Goal: Navigation & Orientation: Find specific page/section

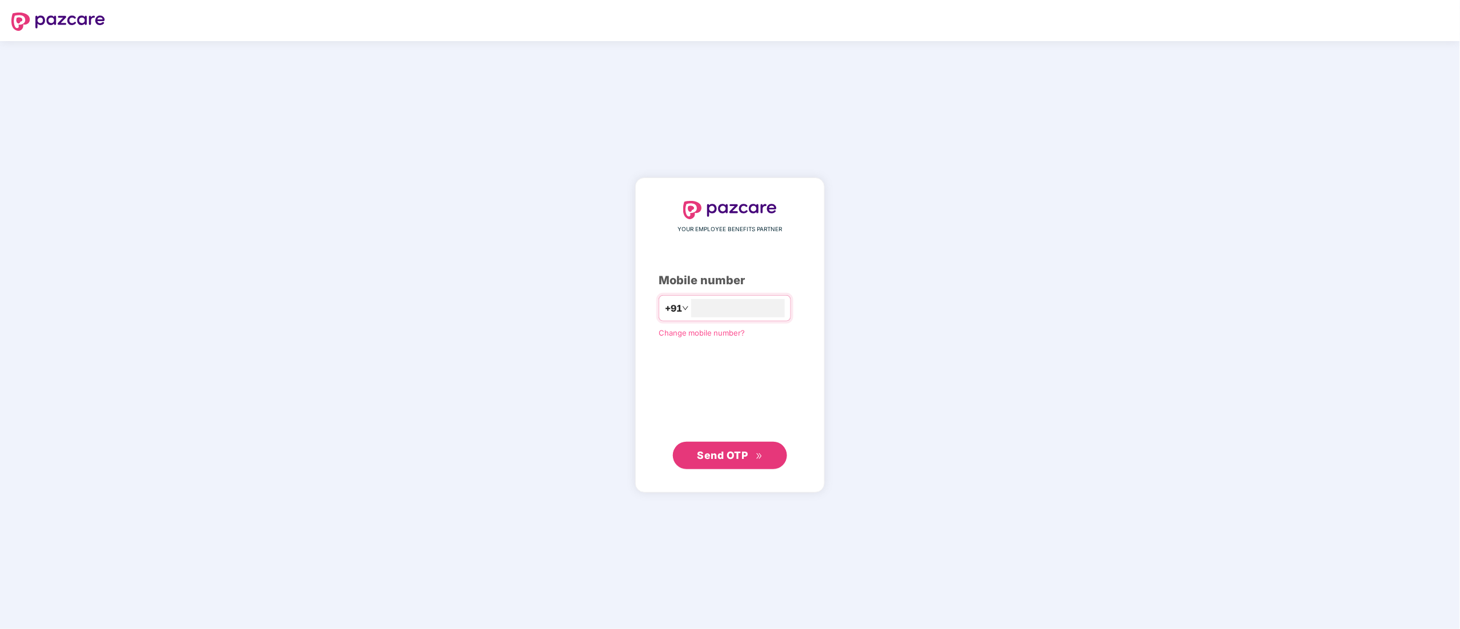
type input "**********"
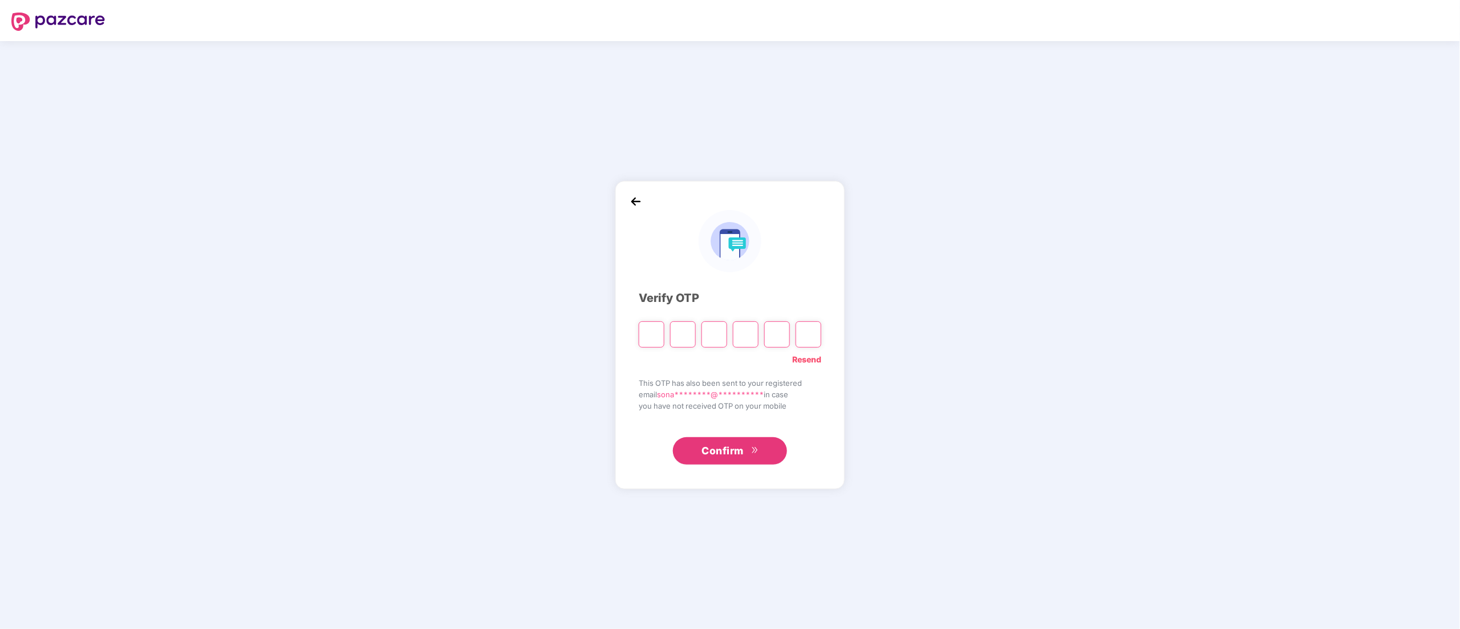
type input "*"
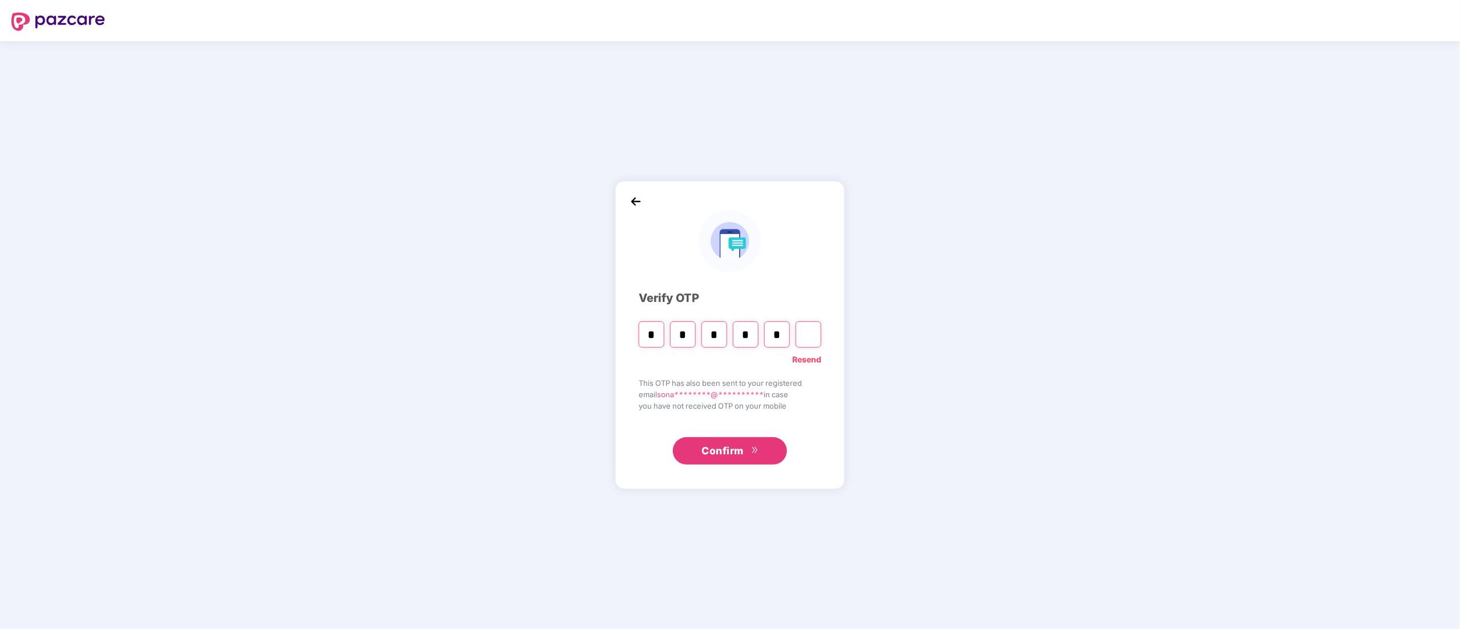
type input "*"
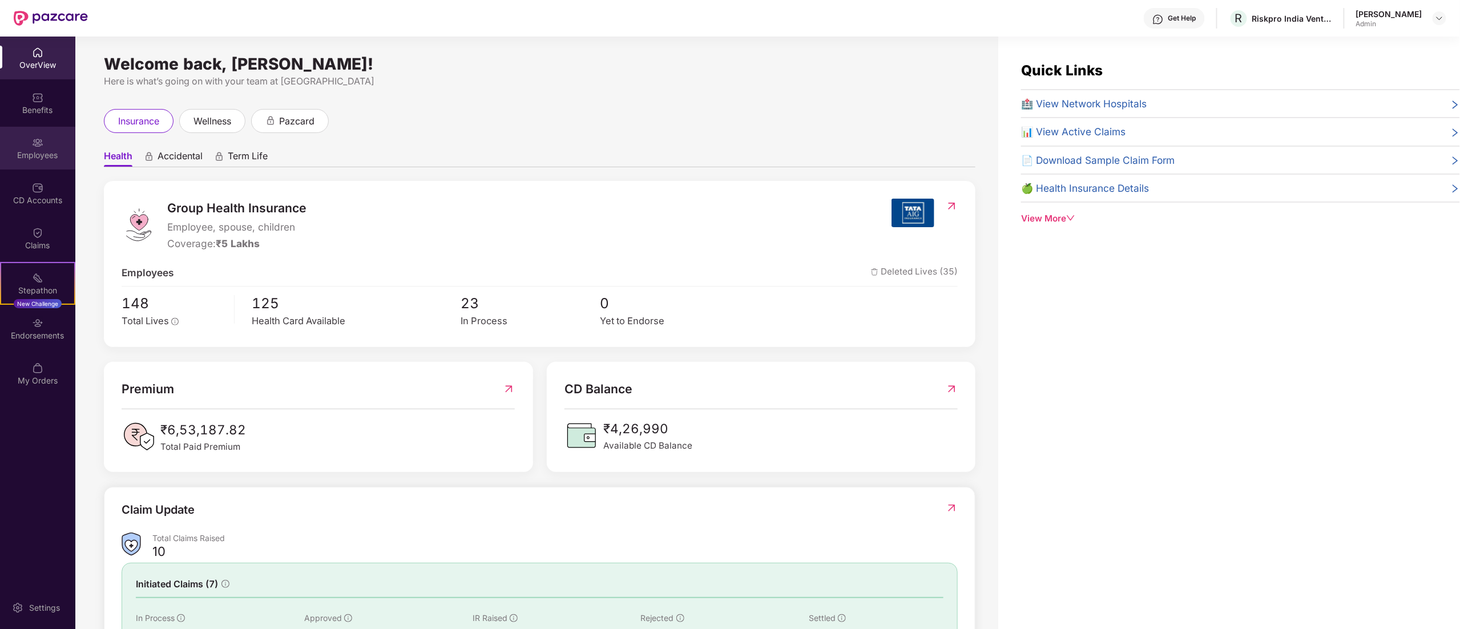
click at [51, 155] on div "Employees" at bounding box center [37, 155] width 75 height 11
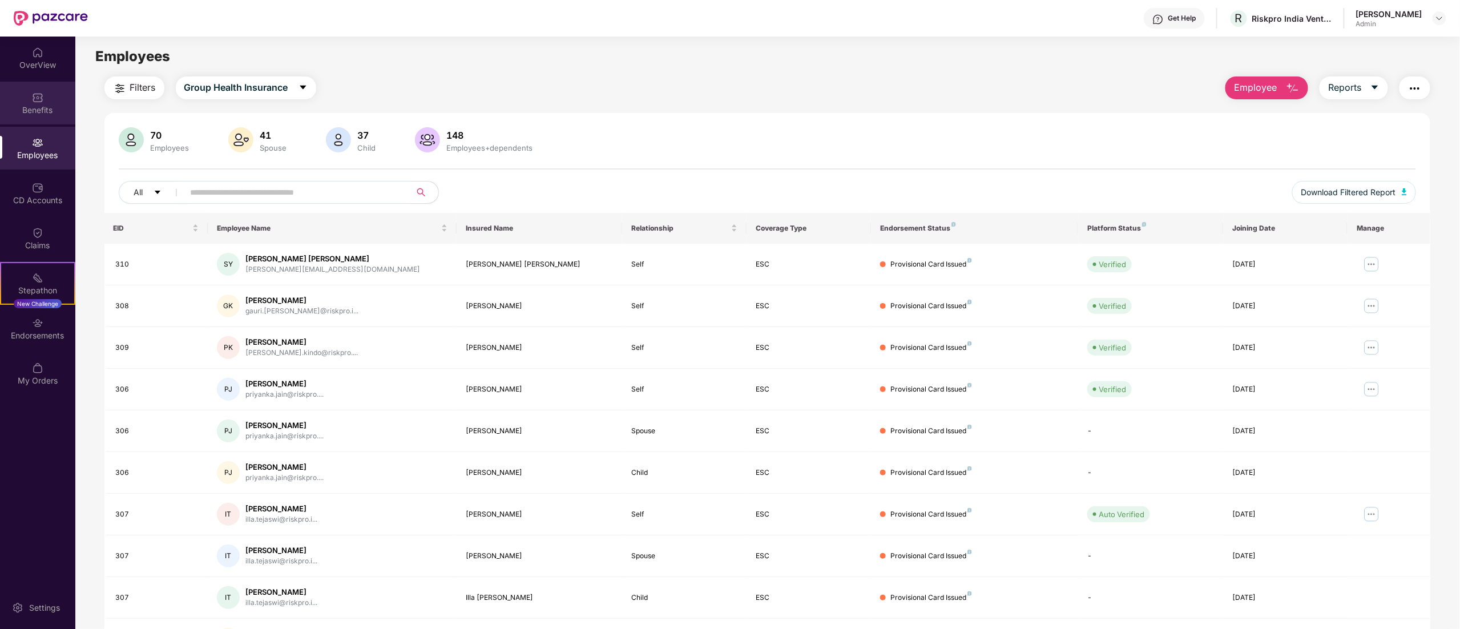
click at [40, 89] on div "Benefits" at bounding box center [37, 103] width 75 height 43
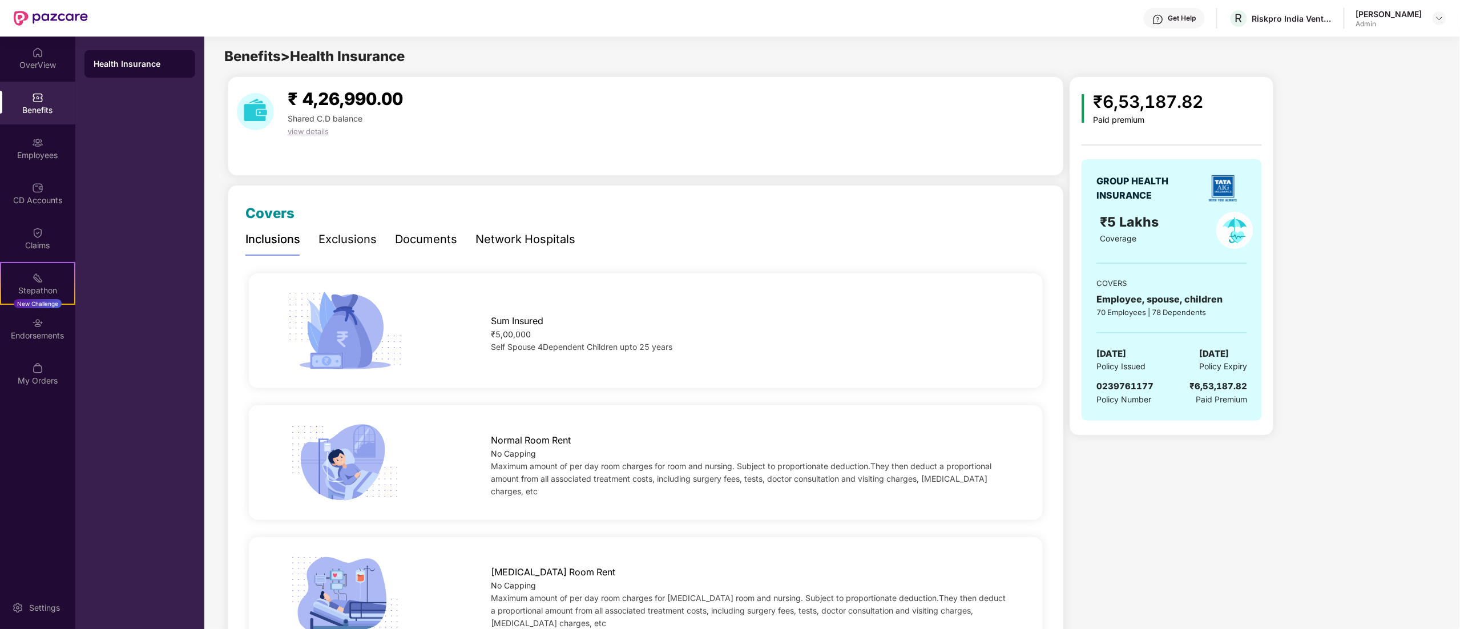
click at [312, 136] on div "view details" at bounding box center [345, 131] width 124 height 13
click at [314, 127] on span "view details" at bounding box center [308, 131] width 41 height 9
